Goal: Information Seeking & Learning: Compare options

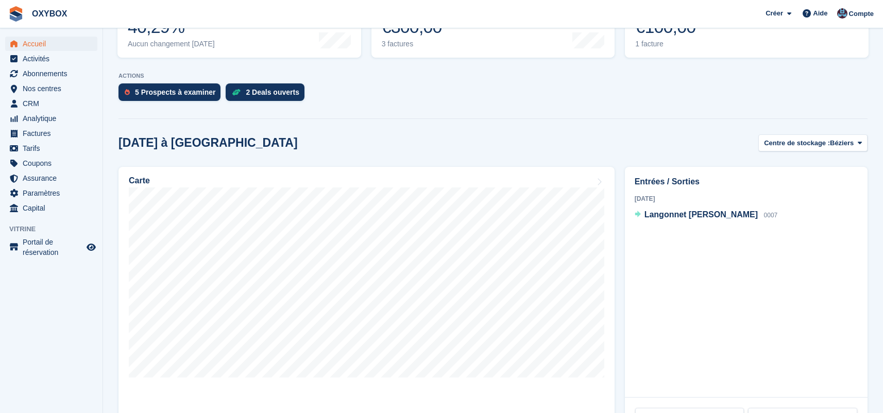
scroll to position [178, 0]
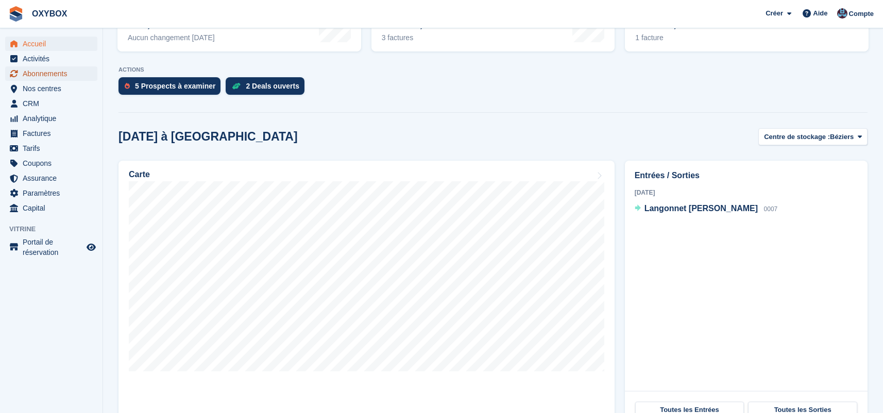
click at [72, 71] on span "Abonnements" at bounding box center [54, 73] width 62 height 14
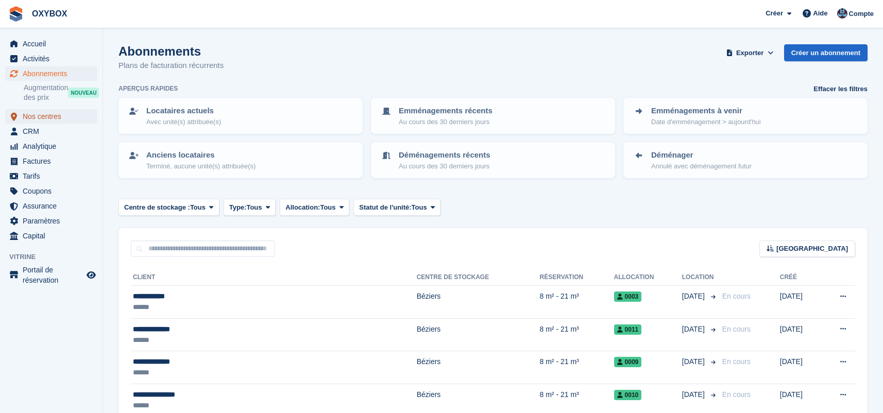
click at [54, 118] on span "Nos centres" at bounding box center [54, 116] width 62 height 14
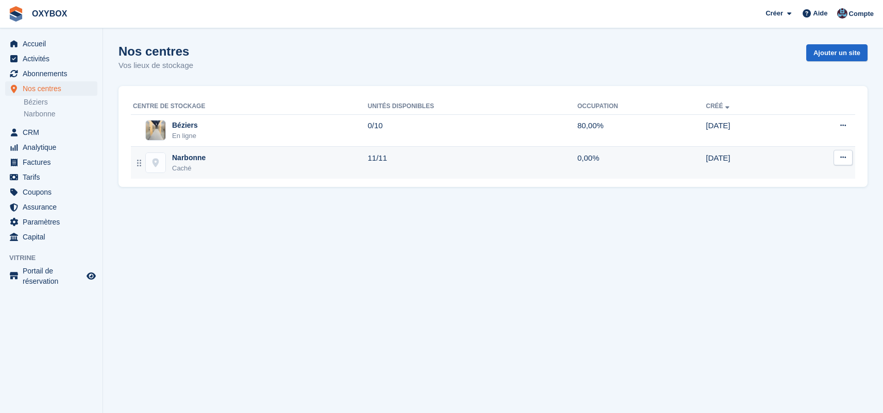
click at [302, 163] on div "Narbonne Caché" at bounding box center [250, 163] width 235 height 21
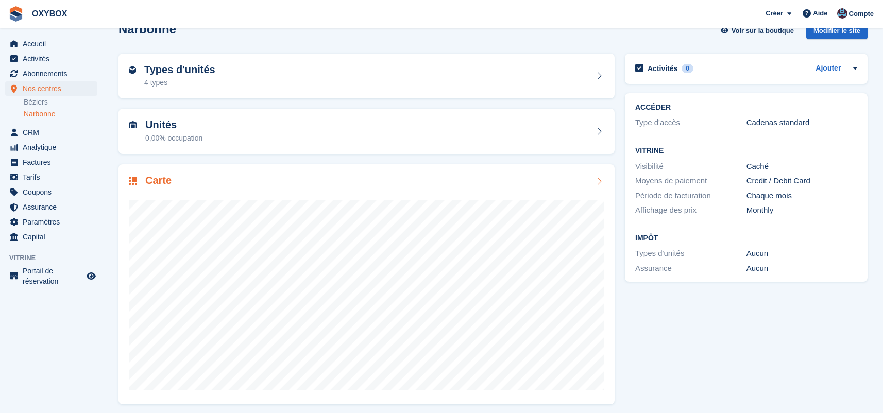
scroll to position [26, 0]
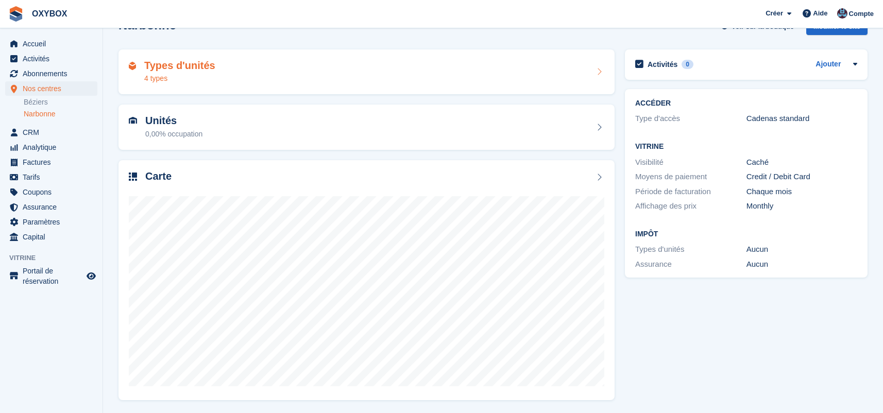
click at [575, 67] on div "Types d'unités 4 types" at bounding box center [367, 72] width 476 height 25
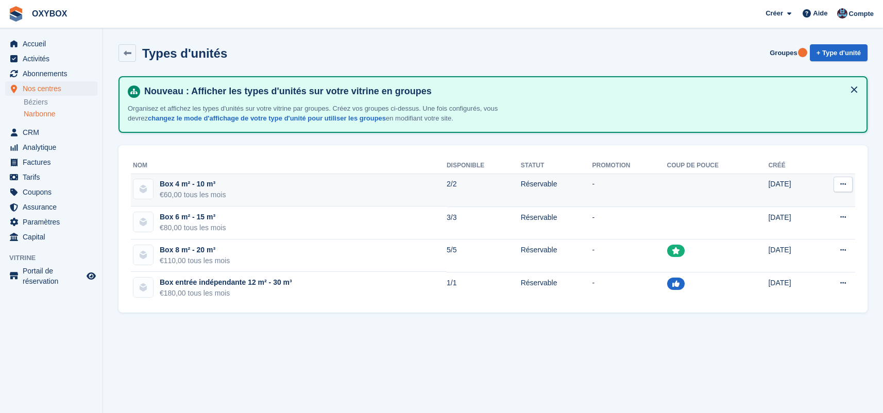
drag, startPoint x: 232, startPoint y: 182, endPoint x: 220, endPoint y: 181, distance: 12.4
click at [220, 181] on td "Box 4 m² - 10 m³ €60,00 tous les mois" at bounding box center [289, 190] width 316 height 33
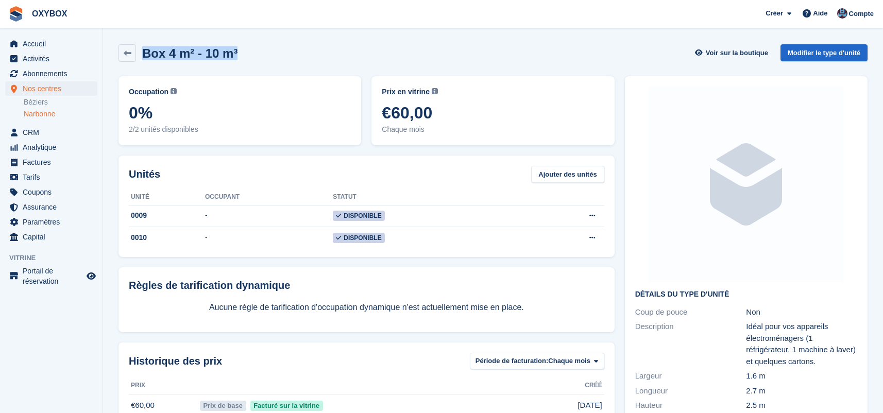
drag, startPoint x: 220, startPoint y: 51, endPoint x: 143, endPoint y: 53, distance: 76.3
click at [143, 53] on div "Box 4 m² - 10 m³ Voir sur la boutique Modifier le type d'unité" at bounding box center [493, 53] width 749 height 18
copy h2 "Box 4 m² - 10 m³"
click at [127, 54] on icon at bounding box center [128, 53] width 8 height 8
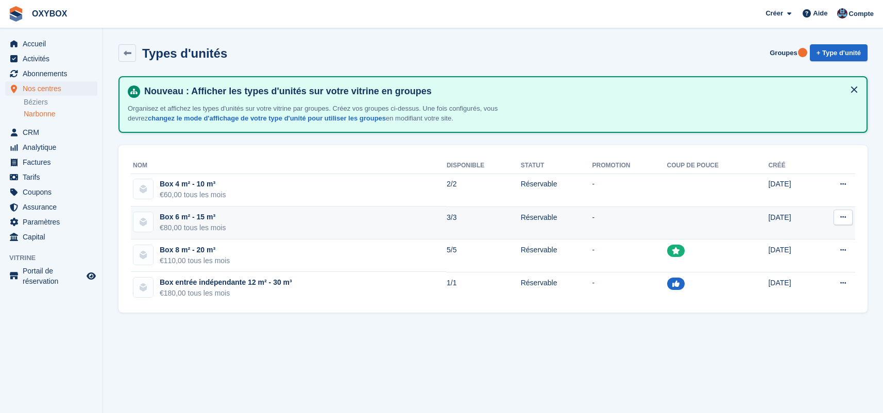
click at [248, 215] on td "Box 6 m² - 15 m³ €80,00 tous les mois" at bounding box center [289, 223] width 316 height 33
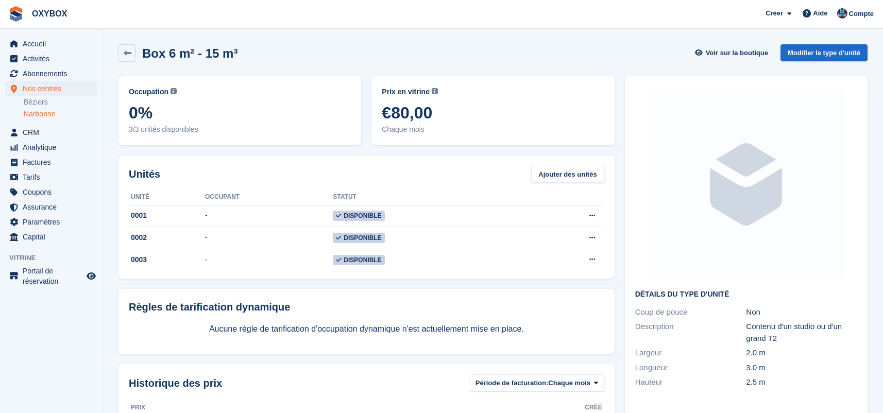
click at [238, 48] on div "Box 6 m² - 15 m³ Voir sur la boutique Modifier le type d'unité" at bounding box center [493, 53] width 749 height 18
copy h2 "Box 6 m² - 15 m³"
drag, startPoint x: 210, startPoint y: 50, endPoint x: 148, endPoint y: 45, distance: 61.5
click at [148, 45] on div "Box 6 m² - 15 m³ Voir sur la boutique Modifier le type d'unité" at bounding box center [493, 53] width 749 height 18
click at [131, 54] on link at bounding box center [128, 53] width 18 height 18
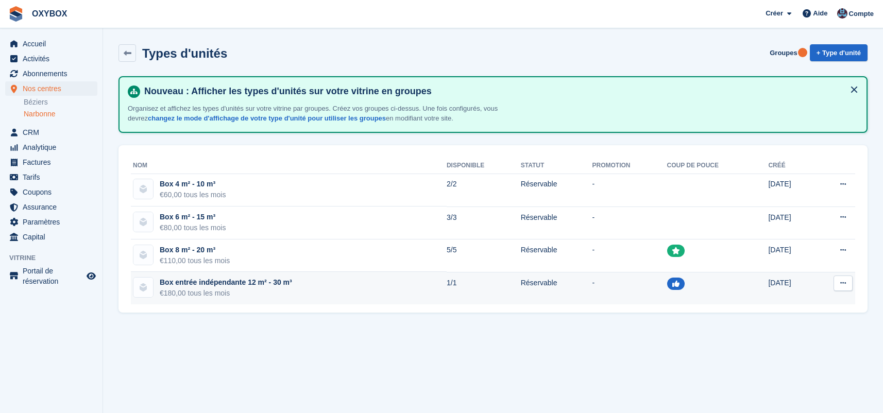
click at [288, 281] on div "Box entrée indépendante 12 m² - 30 m³" at bounding box center [226, 282] width 132 height 11
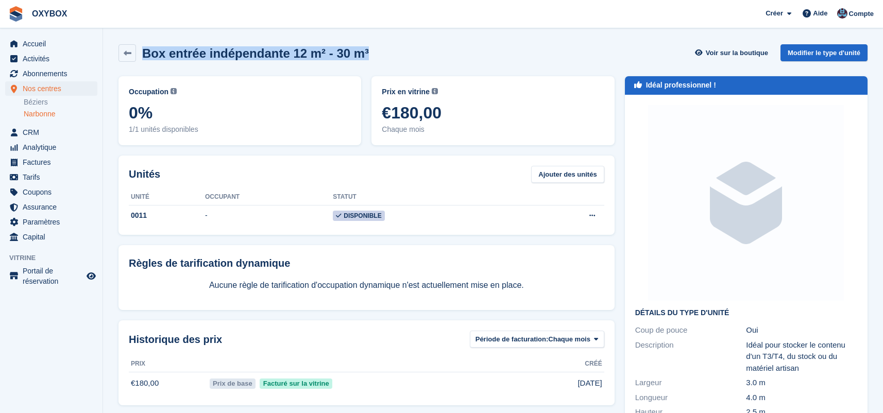
copy h2 "Box entrée indépendante 12 m² - 30 m³"
drag, startPoint x: 369, startPoint y: 50, endPoint x: 146, endPoint y: 50, distance: 223.1
click at [146, 50] on div "Box entrée indépendante 12 m² - 30 m³ Voir sur la boutique Modifier le type d'u…" at bounding box center [493, 53] width 749 height 18
click at [125, 54] on icon at bounding box center [128, 53] width 8 height 8
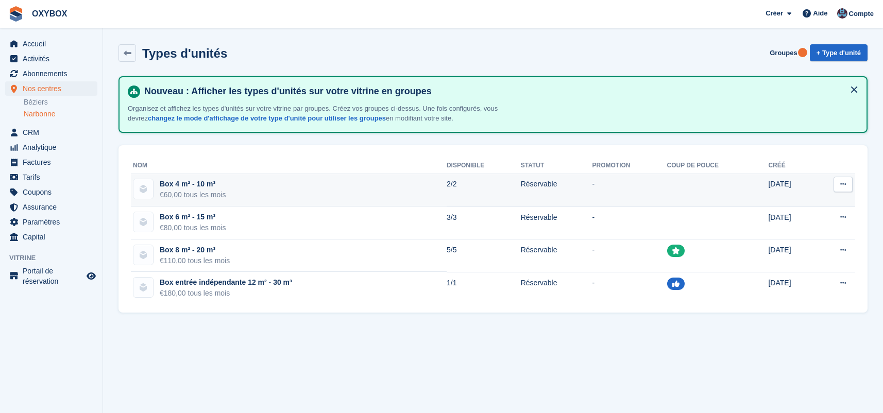
click at [405, 182] on td "Box 4 m² - 10 m³ €60,00 tous les mois" at bounding box center [289, 190] width 316 height 33
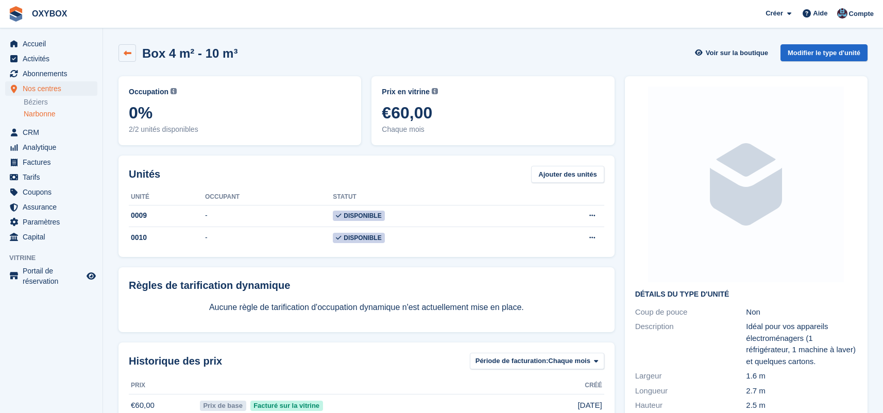
click at [127, 50] on icon at bounding box center [128, 53] width 8 height 8
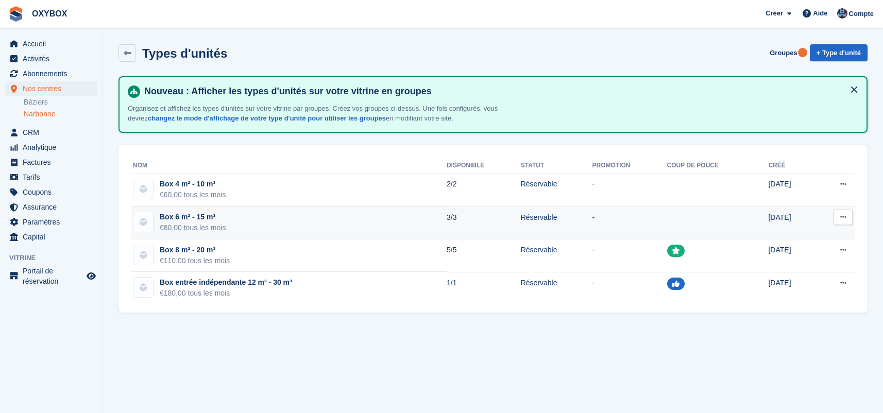
click at [413, 211] on td "Box 6 m² - 15 m³ €80,00 tous les mois" at bounding box center [289, 223] width 316 height 33
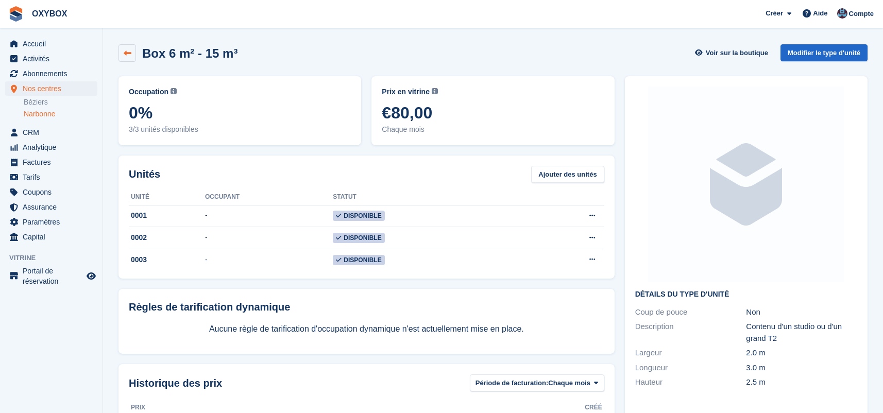
click at [124, 53] on icon at bounding box center [128, 53] width 8 height 8
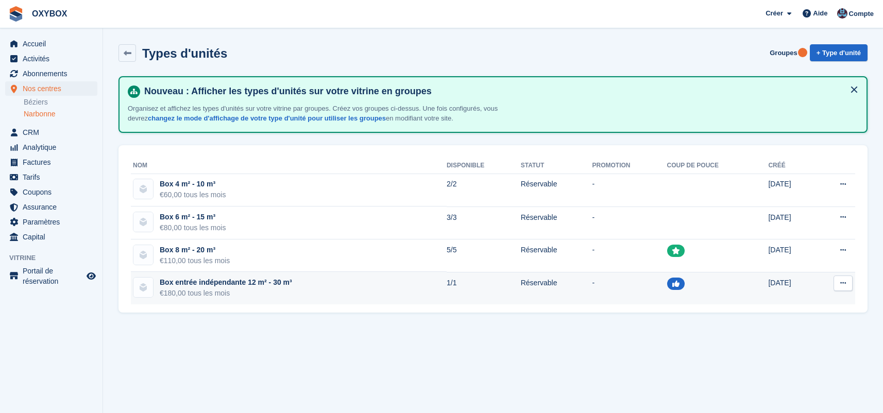
click at [309, 281] on td "Box entrée indépendante 12 m² - 30 m³ €180,00 tous les mois" at bounding box center [289, 288] width 316 height 32
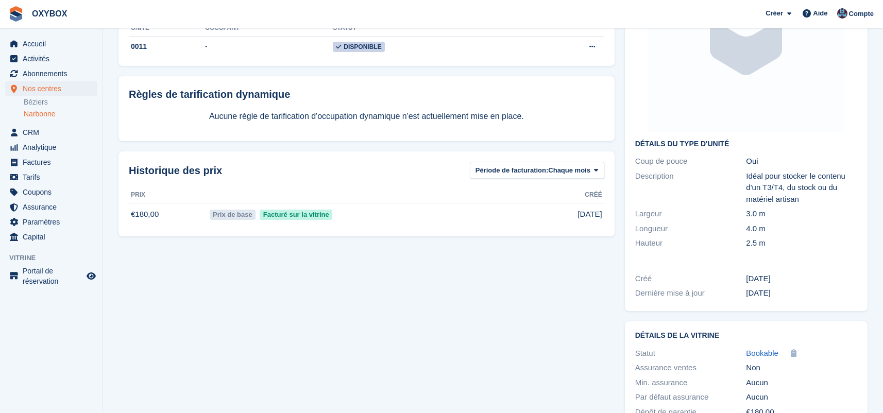
scroll to position [214, 0]
